Goal: Information Seeking & Learning: Learn about a topic

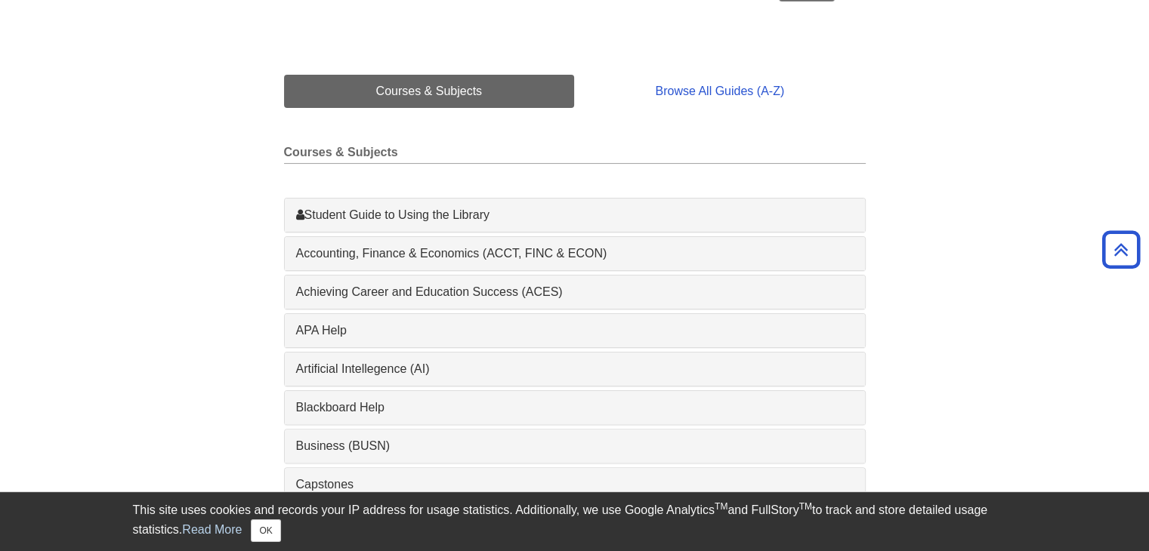
scroll to position [378, 0]
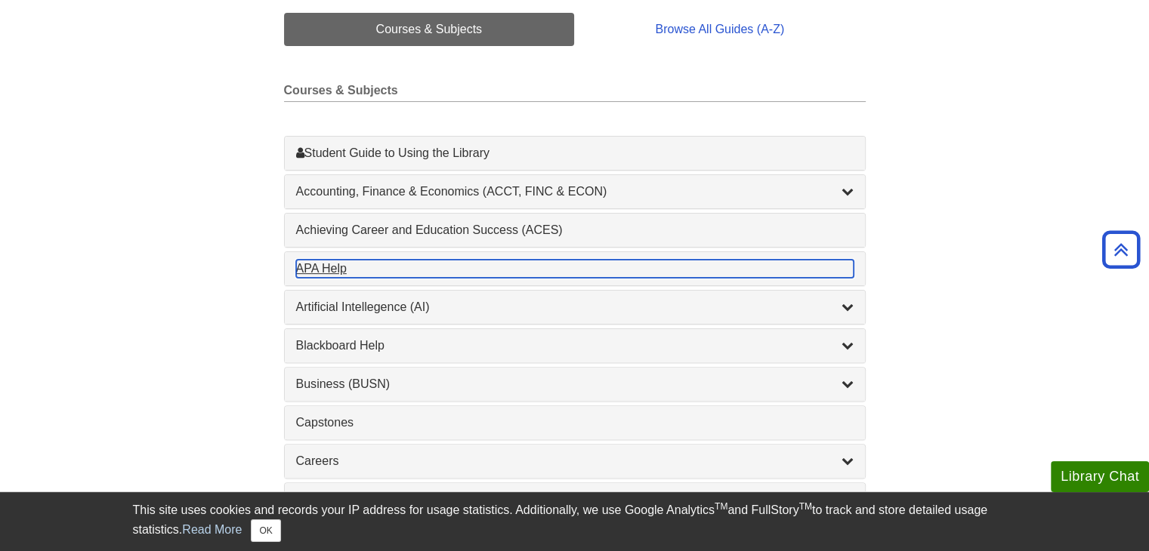
click at [329, 273] on div "APA Help , 1 guides" at bounding box center [574, 269] width 557 height 18
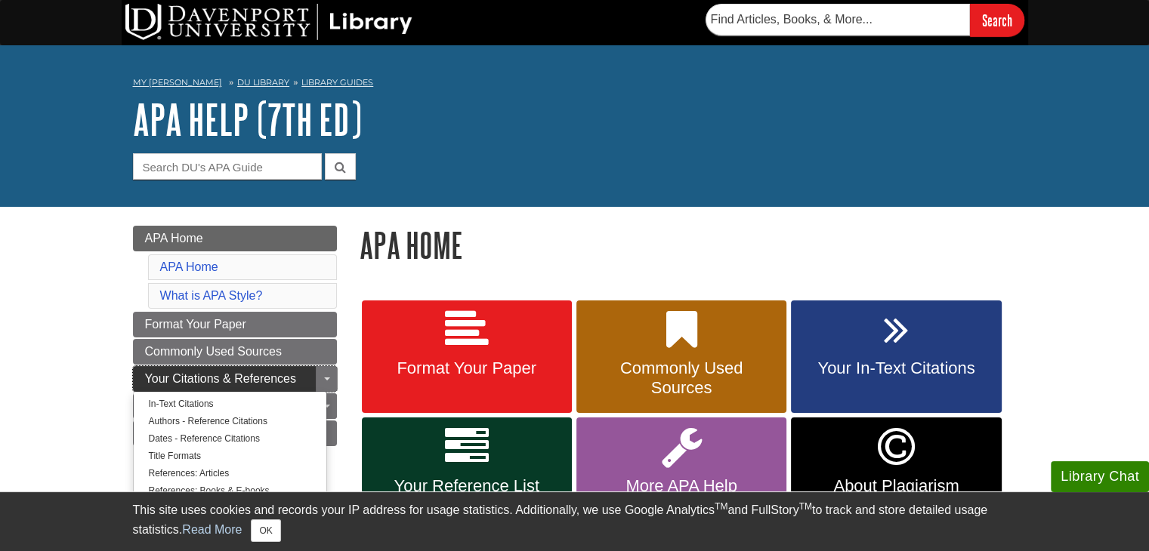
click at [293, 374] on span "Your Citations & References" at bounding box center [220, 378] width 151 height 13
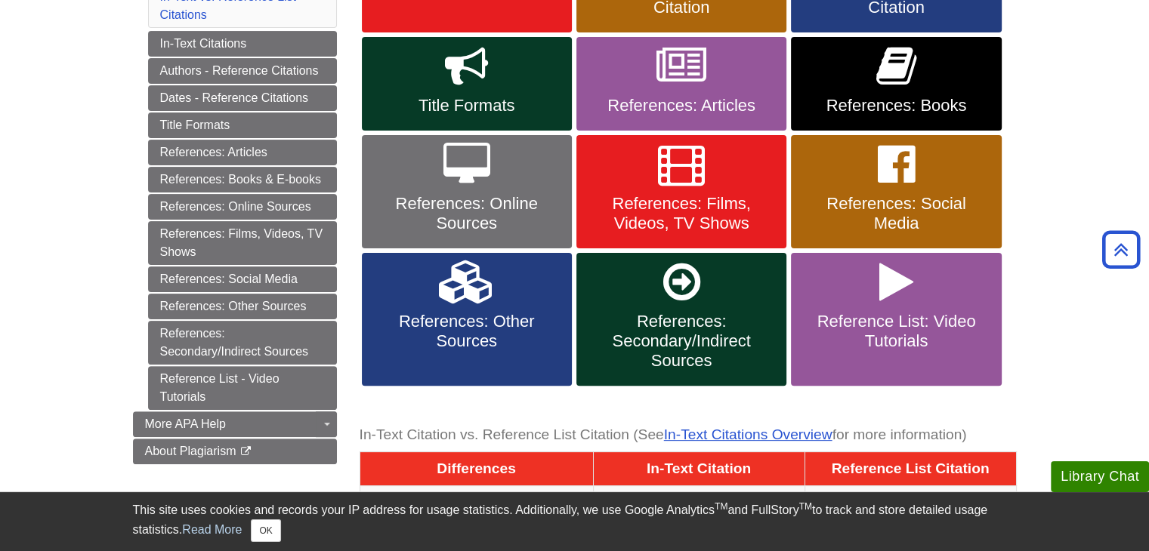
scroll to position [381, 0]
click at [531, 224] on span "References: Online Sources" at bounding box center [466, 213] width 187 height 39
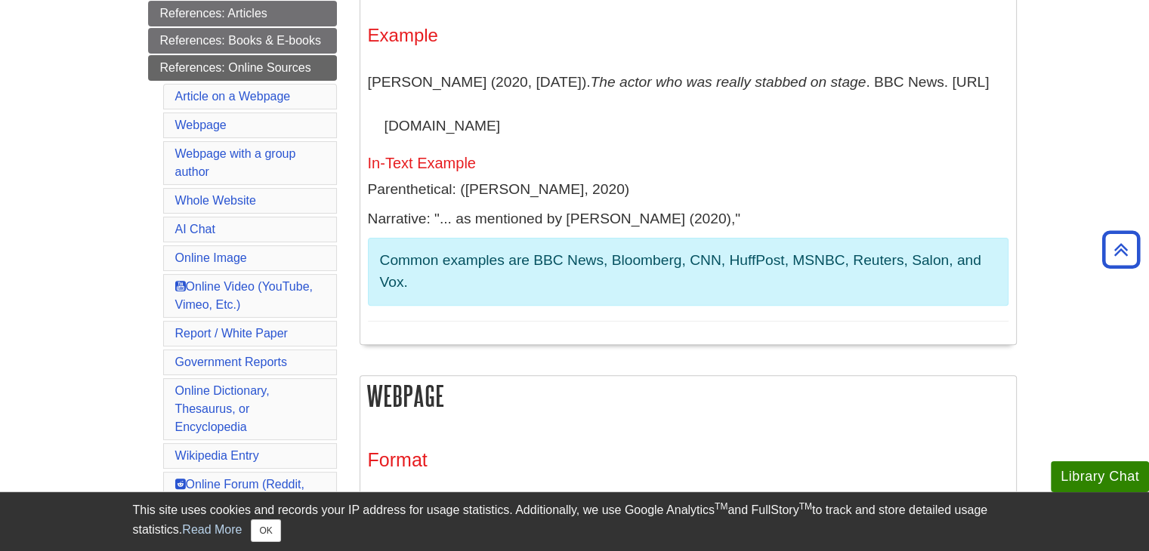
scroll to position [441, 0]
click at [219, 196] on link "Whole Website" at bounding box center [215, 202] width 81 height 13
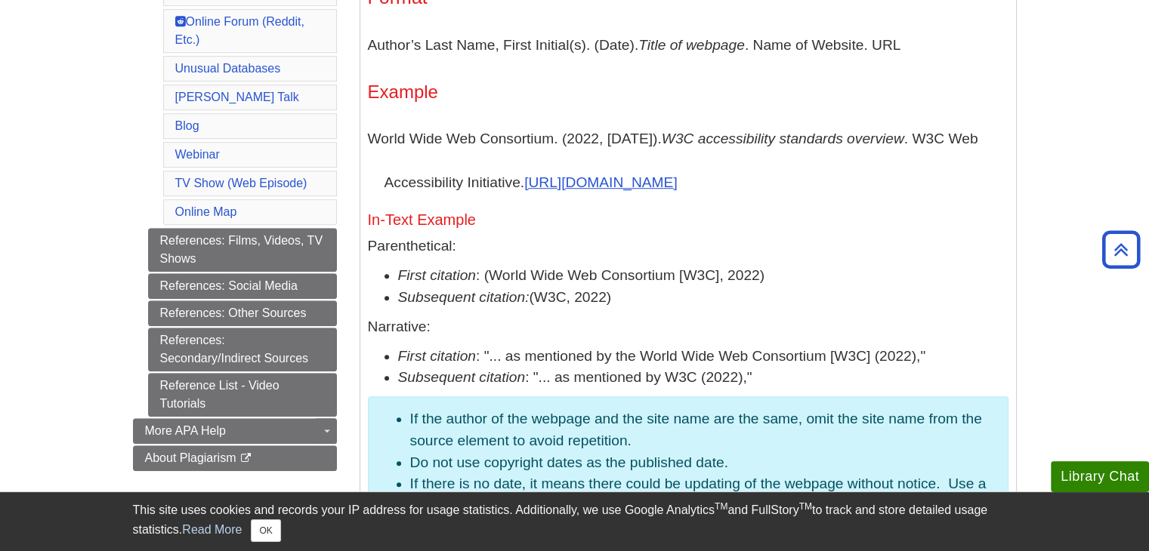
scroll to position [906, 0]
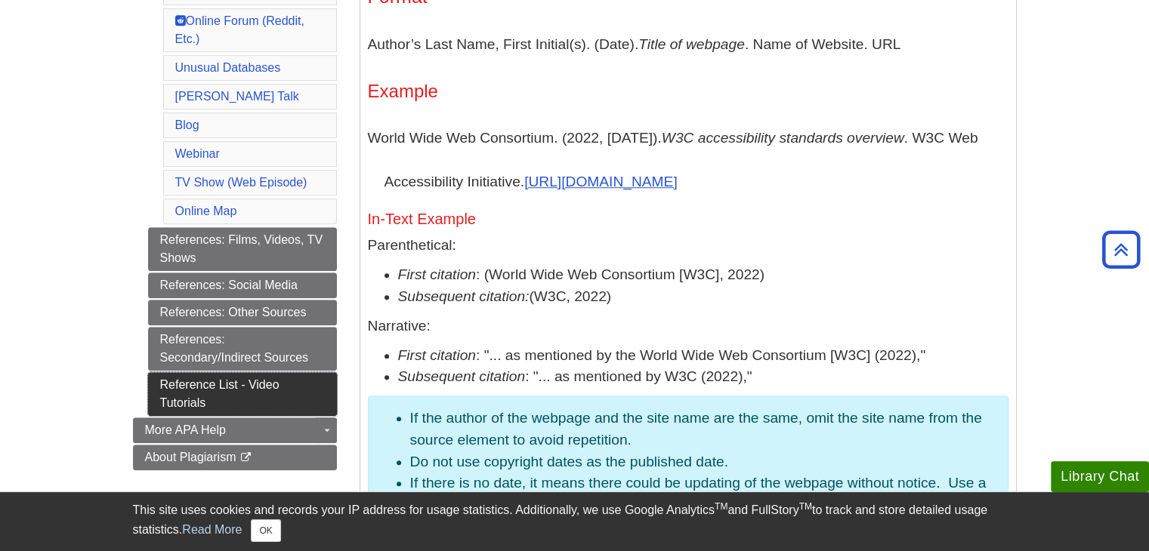
click at [300, 372] on link "Reference List - Video Tutorials" at bounding box center [242, 394] width 189 height 44
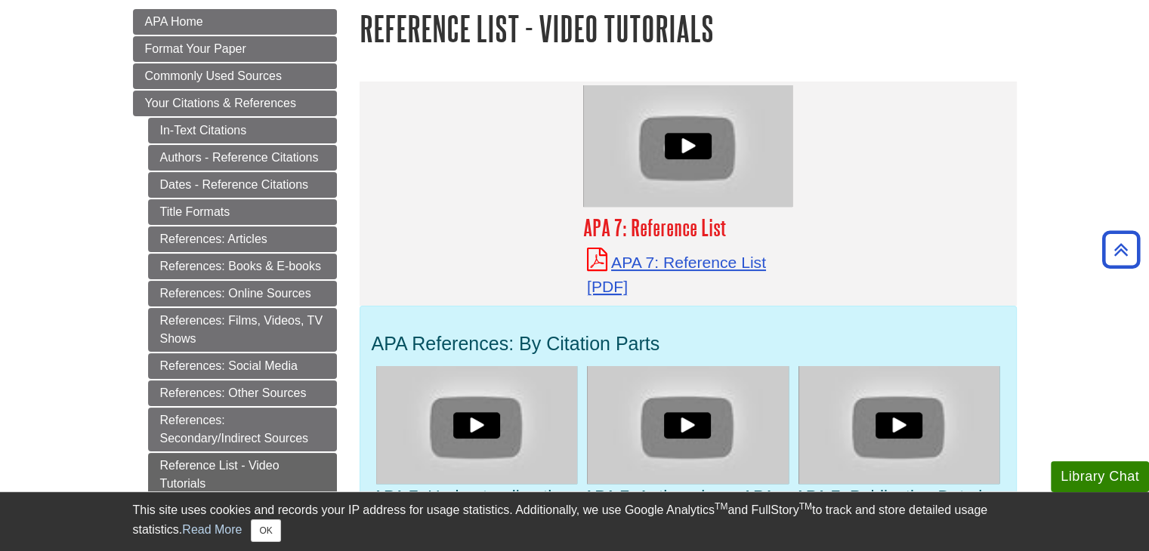
scroll to position [205, 0]
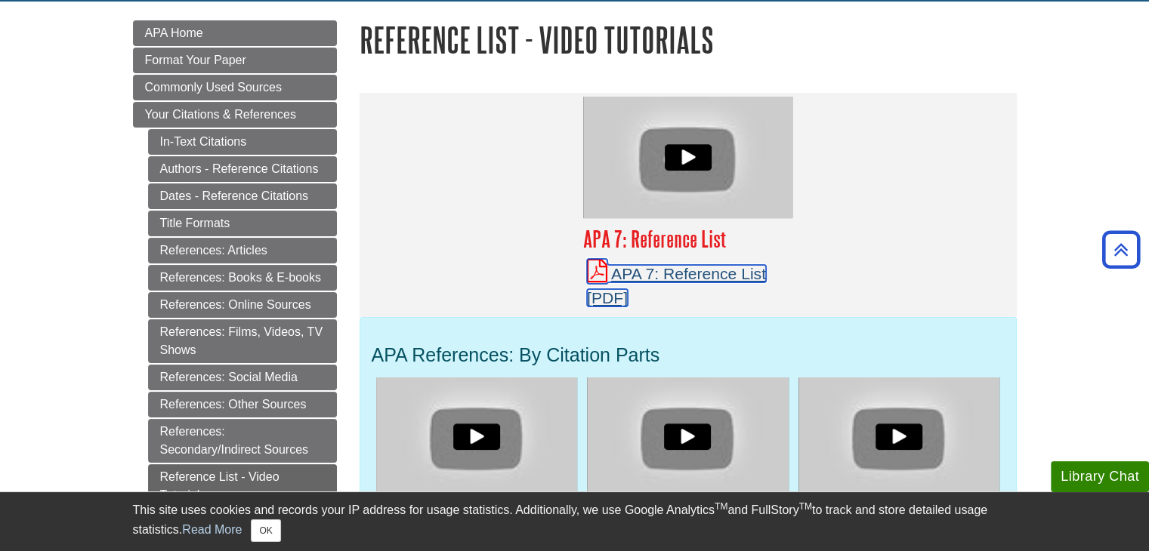
click at [666, 269] on link "APA 7: Reference List" at bounding box center [676, 286] width 179 height 42
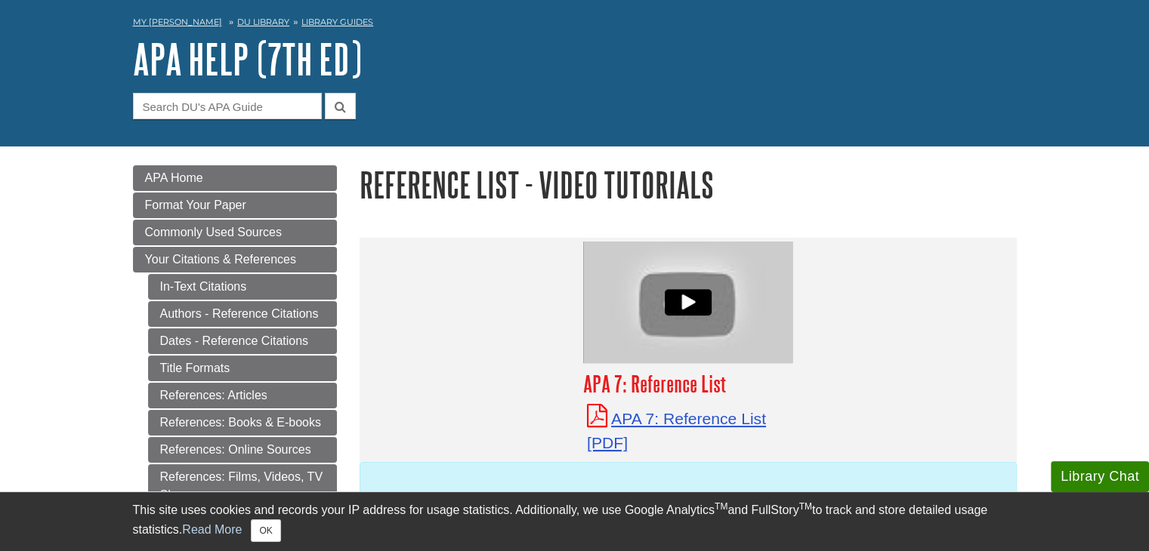
scroll to position [60, 0]
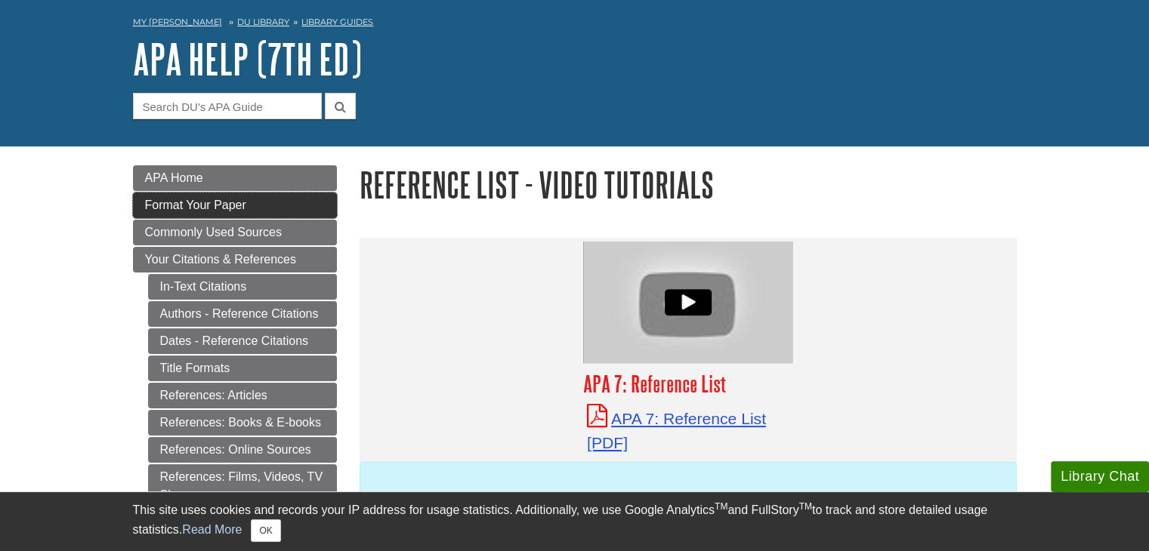
click at [296, 205] on link "Format Your Paper" at bounding box center [235, 206] width 204 height 26
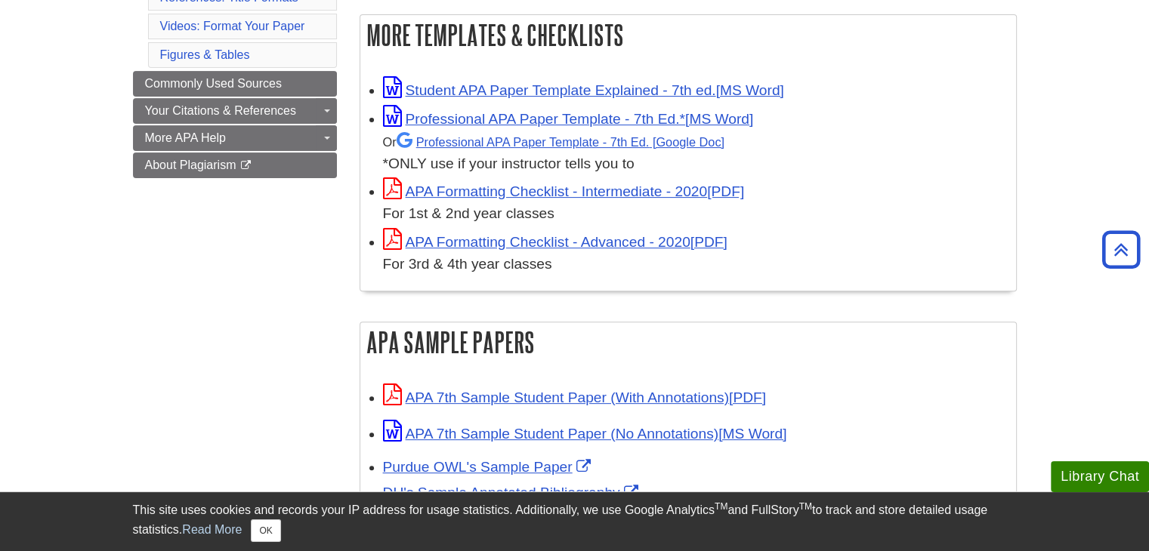
scroll to position [438, 0]
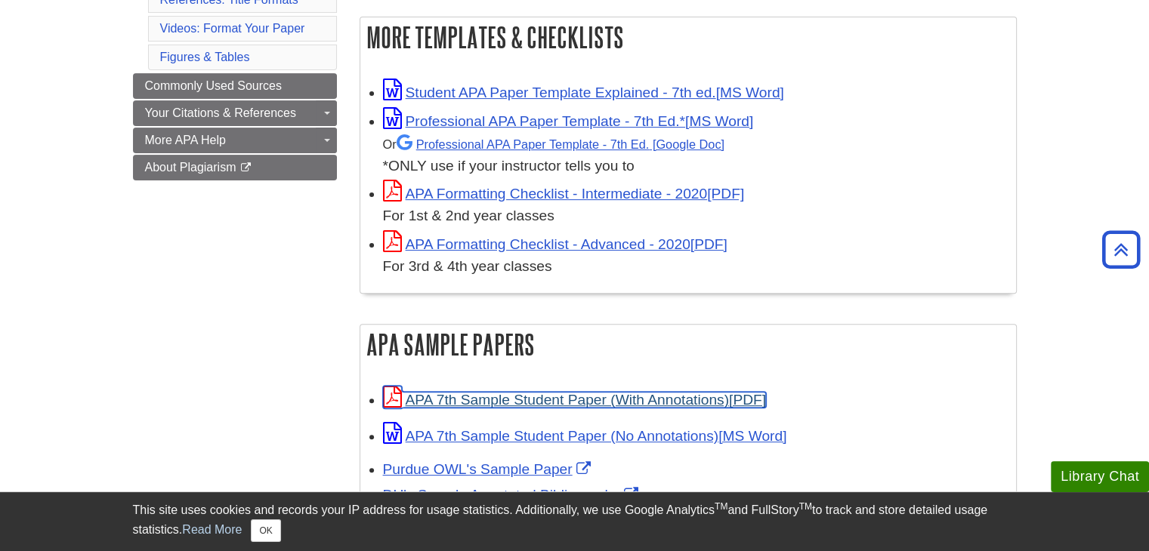
click at [580, 394] on link "APA 7th Sample Student Paper (With Annotations)" at bounding box center [574, 400] width 383 height 16
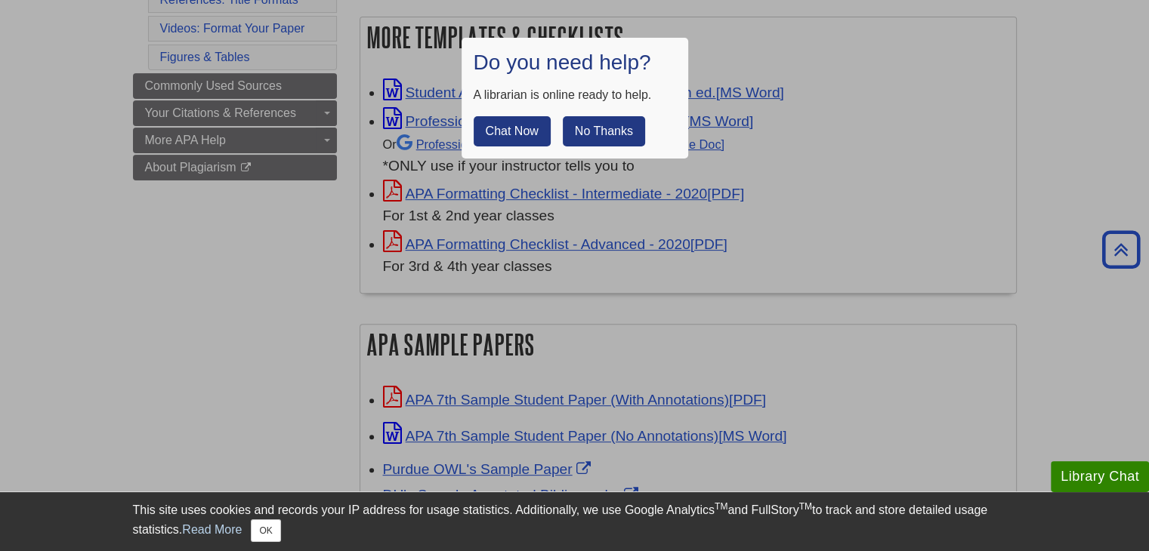
click at [604, 134] on button "No Thanks" at bounding box center [604, 131] width 82 height 30
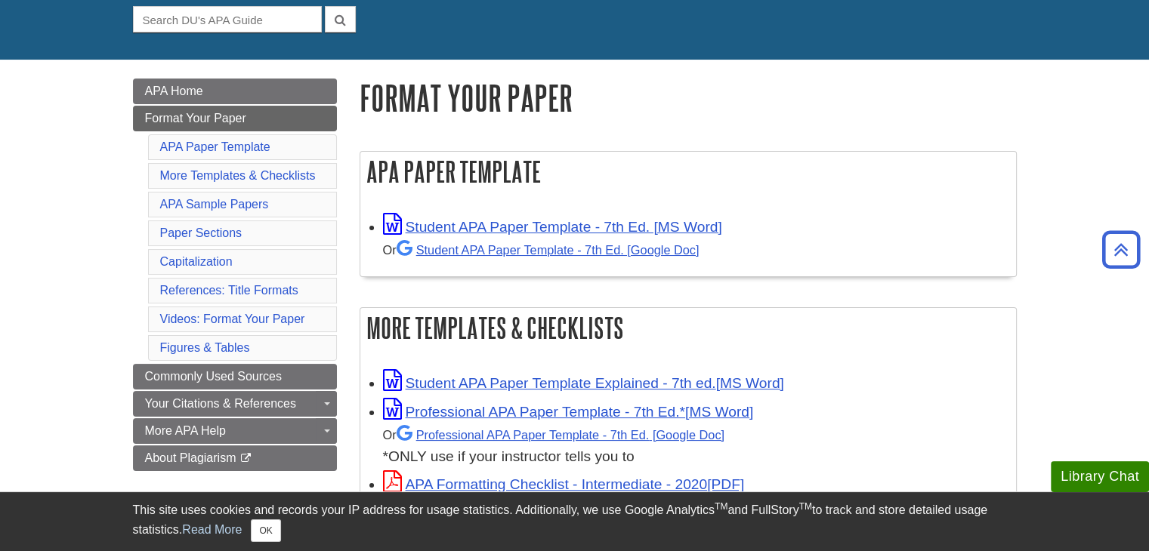
scroll to position [123, 0]
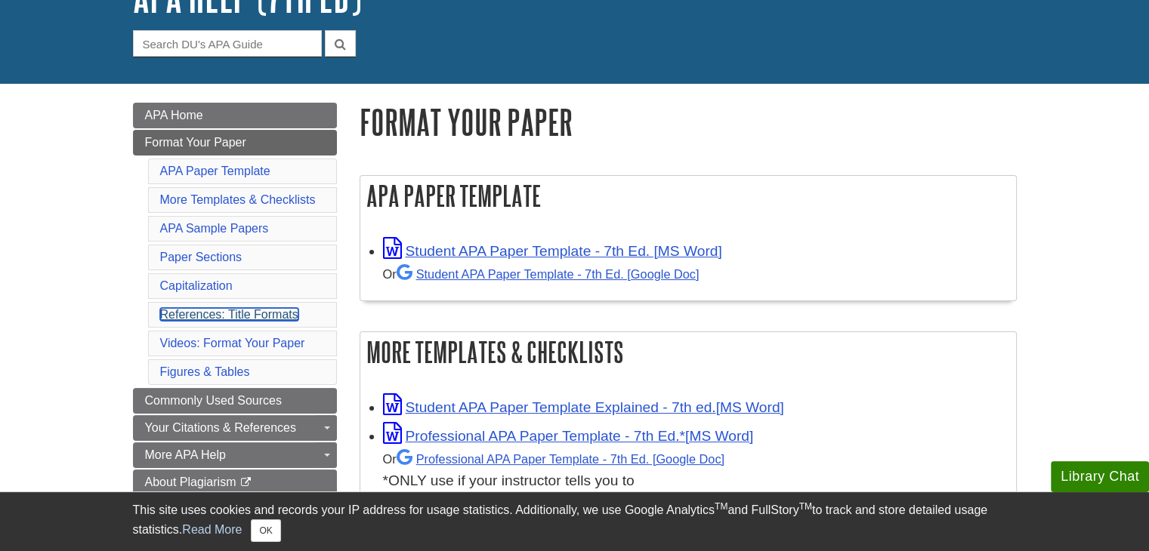
click at [276, 310] on link "References: Title Formats" at bounding box center [229, 314] width 138 height 13
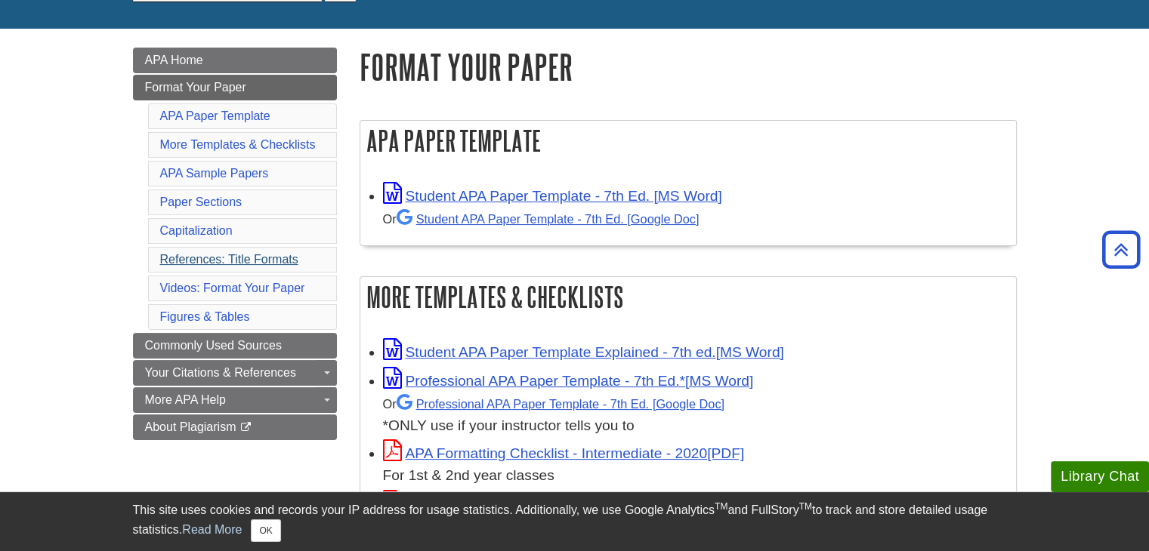
scroll to position [165, 0]
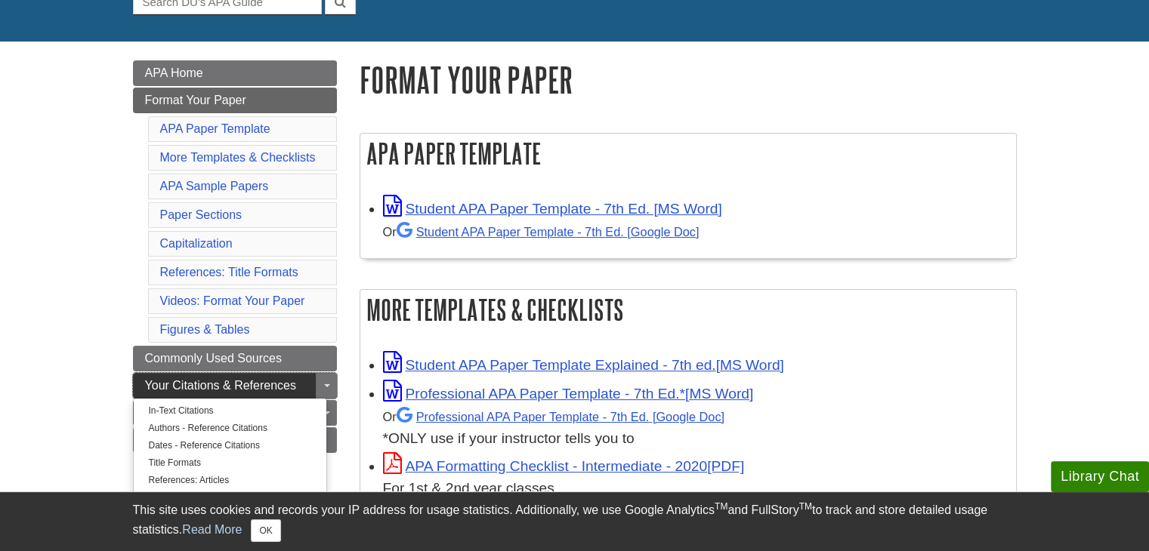
click at [293, 388] on span "Your Citations & References" at bounding box center [220, 385] width 151 height 13
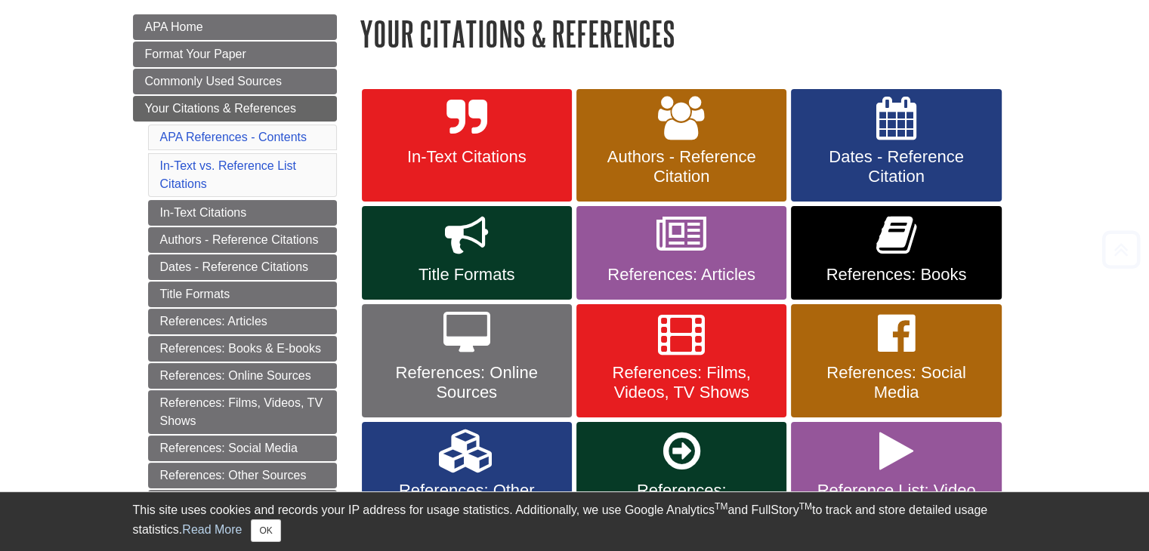
scroll to position [227, 0]
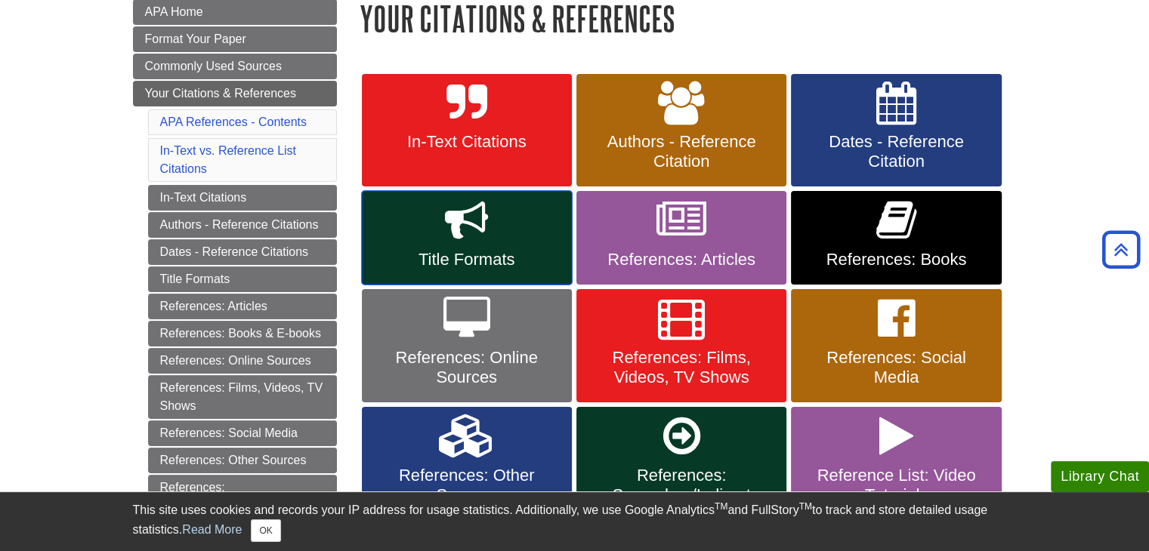
click at [488, 234] on link "Title Formats" at bounding box center [467, 238] width 210 height 94
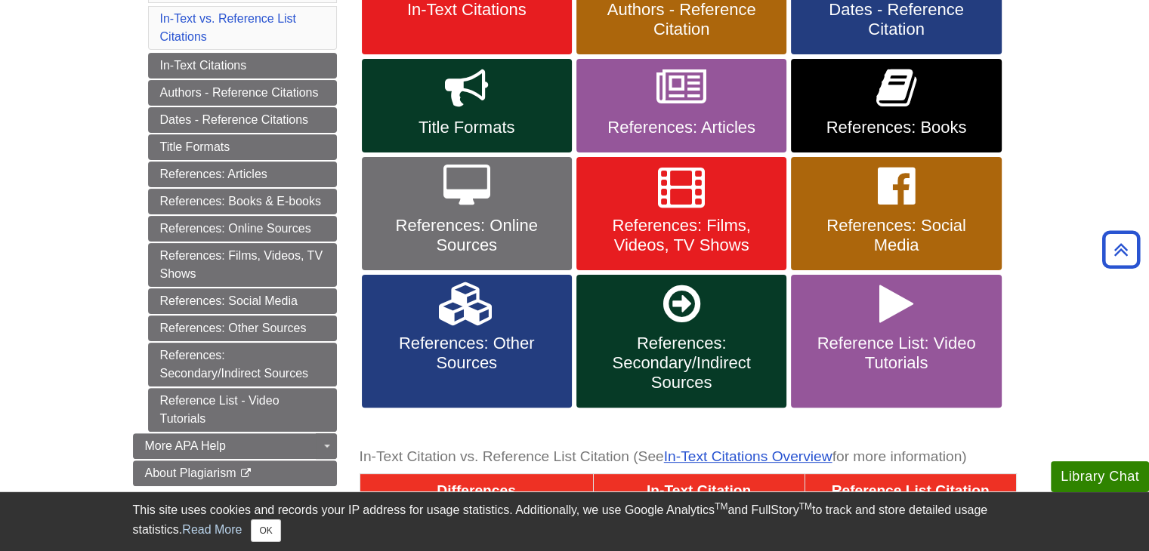
scroll to position [360, 0]
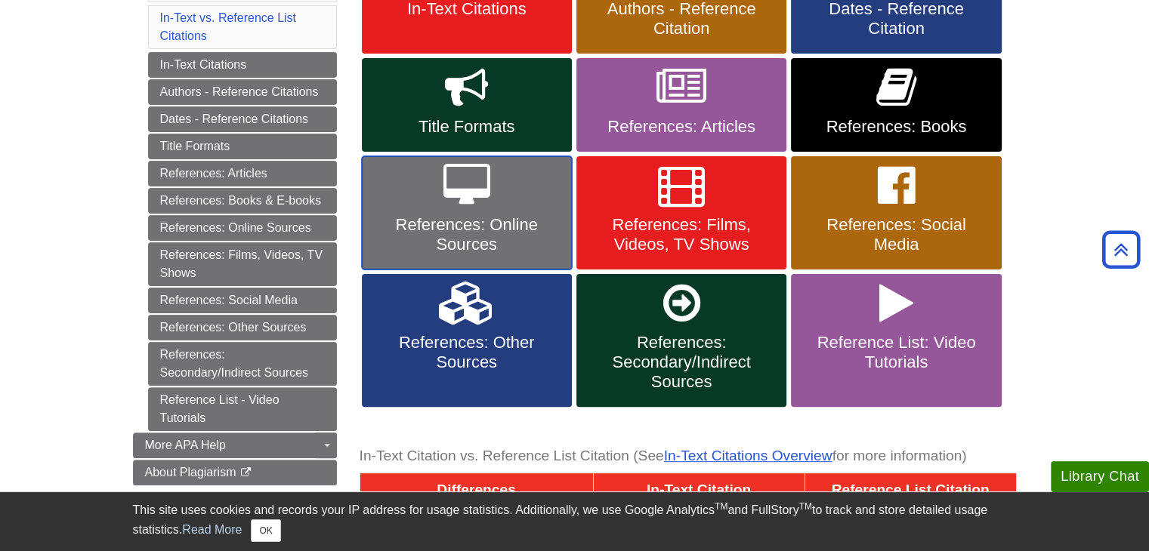
click at [525, 258] on link "References: Online Sources" at bounding box center [467, 212] width 210 height 113
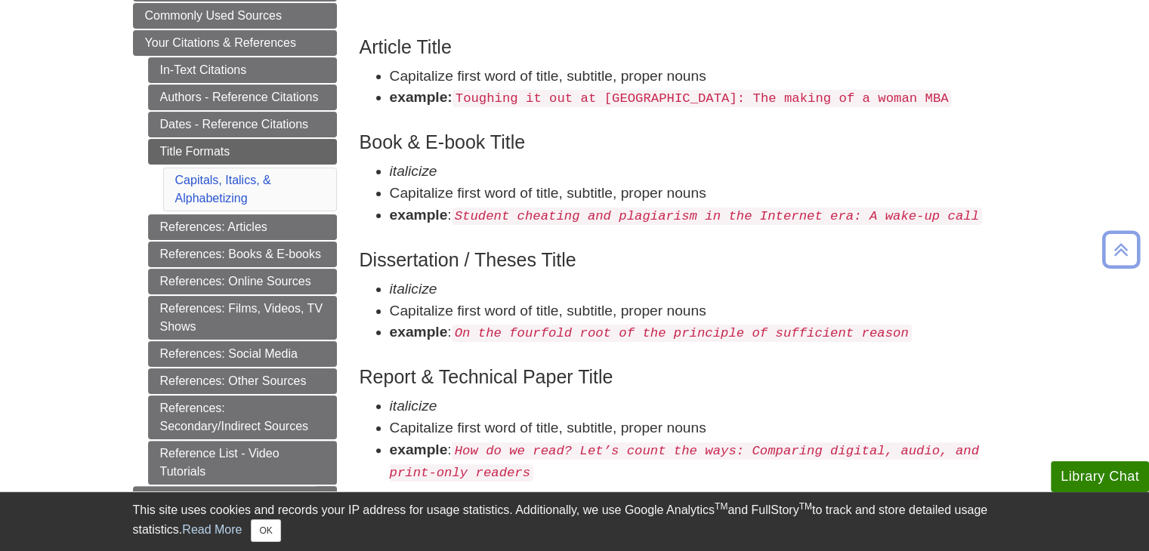
scroll to position [281, 0]
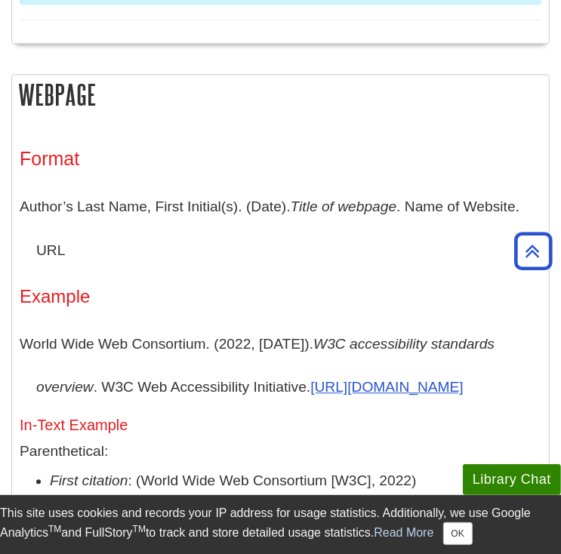
scroll to position [1798, 0]
